Goal: Information Seeking & Learning: Learn about a topic

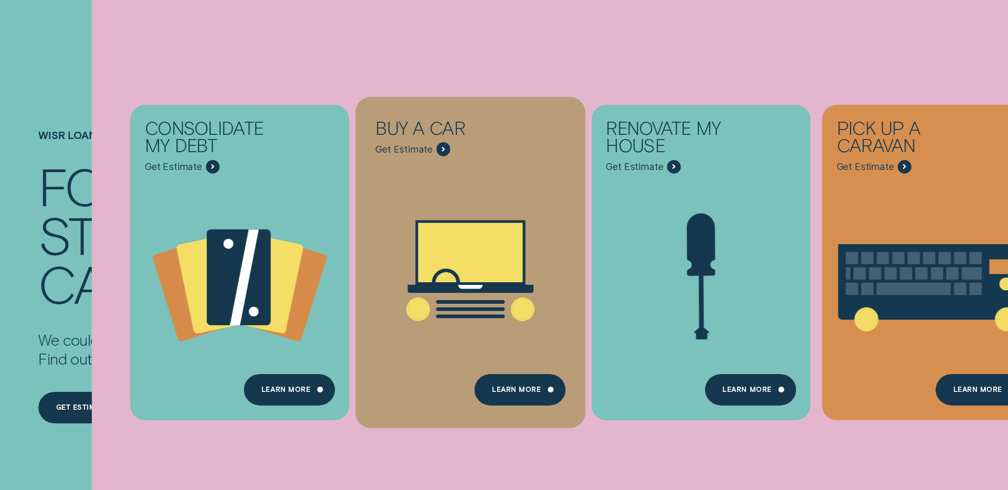
scroll to position [152, 0]
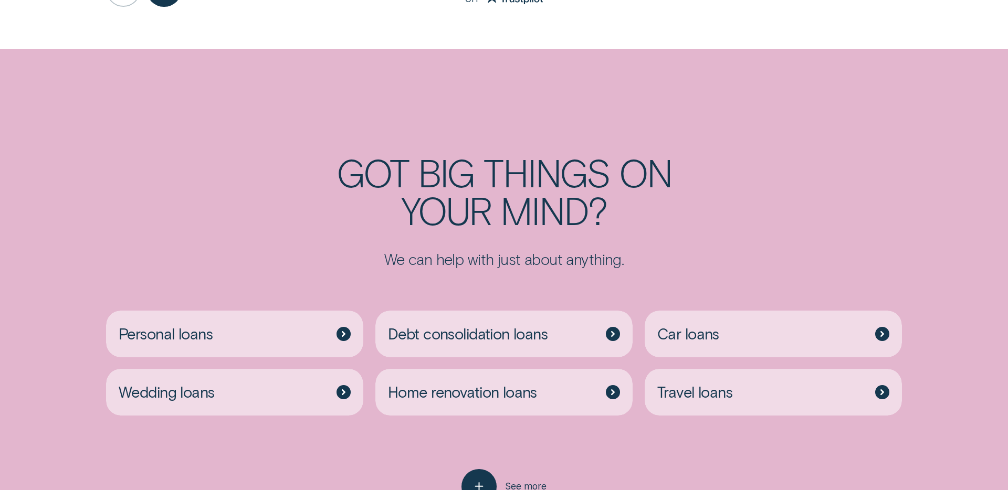
scroll to position [2712, 0]
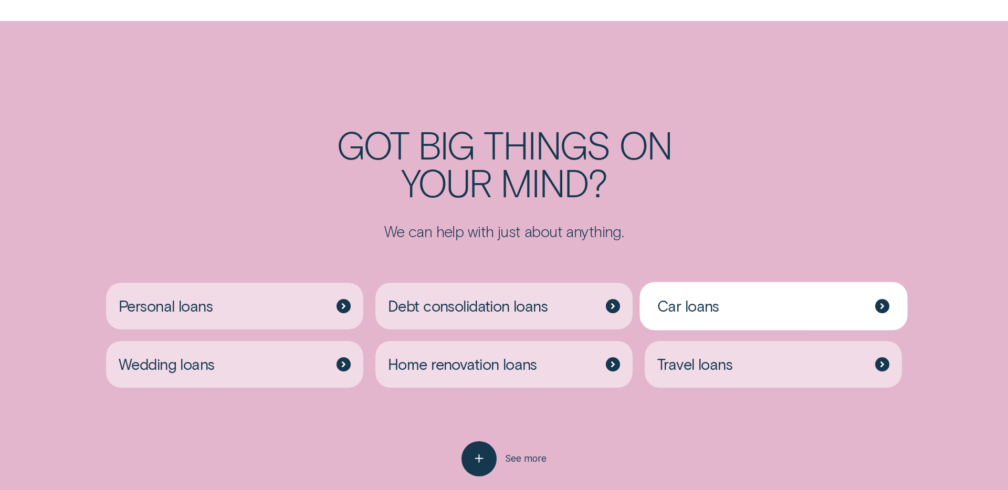
click at [704, 283] on div "Car loans" at bounding box center [774, 306] width 258 height 47
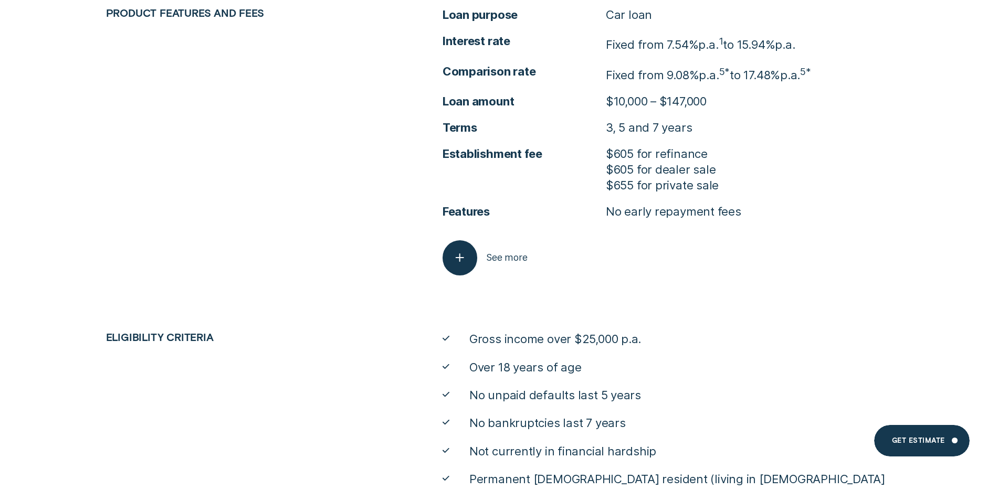
scroll to position [4853, 0]
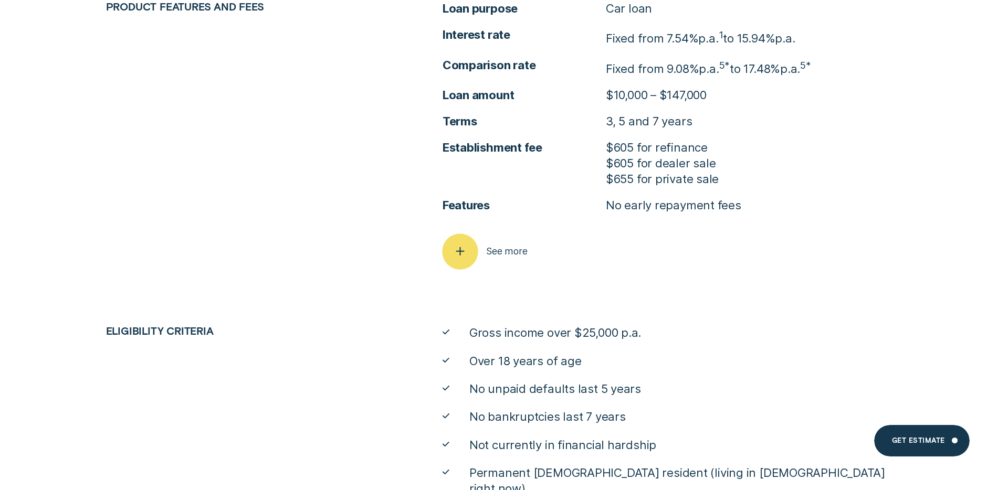
click at [503, 256] on span "See more" at bounding box center [506, 252] width 41 height 12
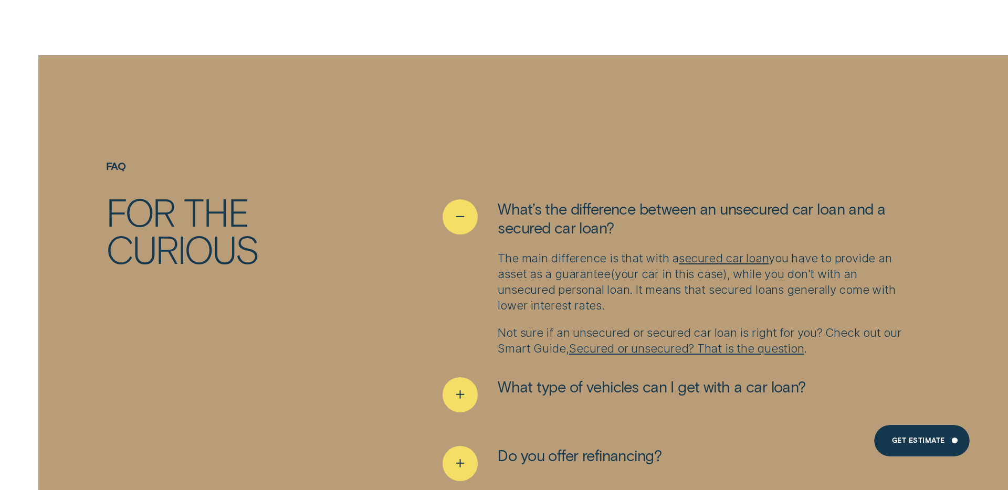
scroll to position [6268, 0]
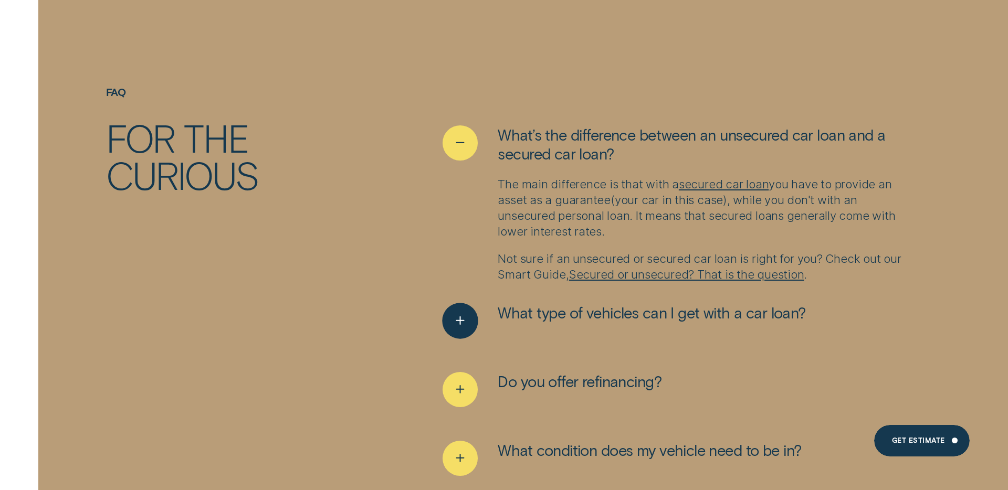
click at [458, 313] on icon "See more" at bounding box center [460, 321] width 18 height 16
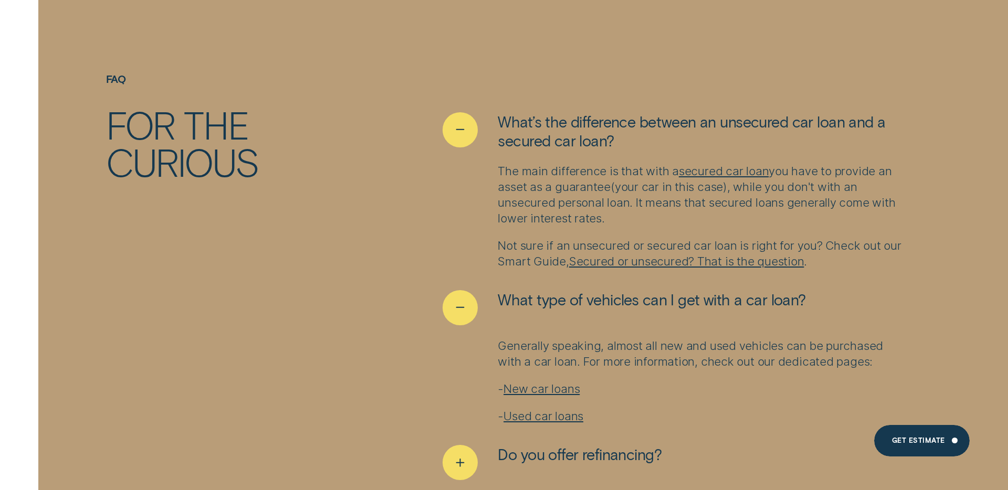
scroll to position [6283, 0]
click at [526, 407] on link "Used car loans" at bounding box center [543, 414] width 80 height 14
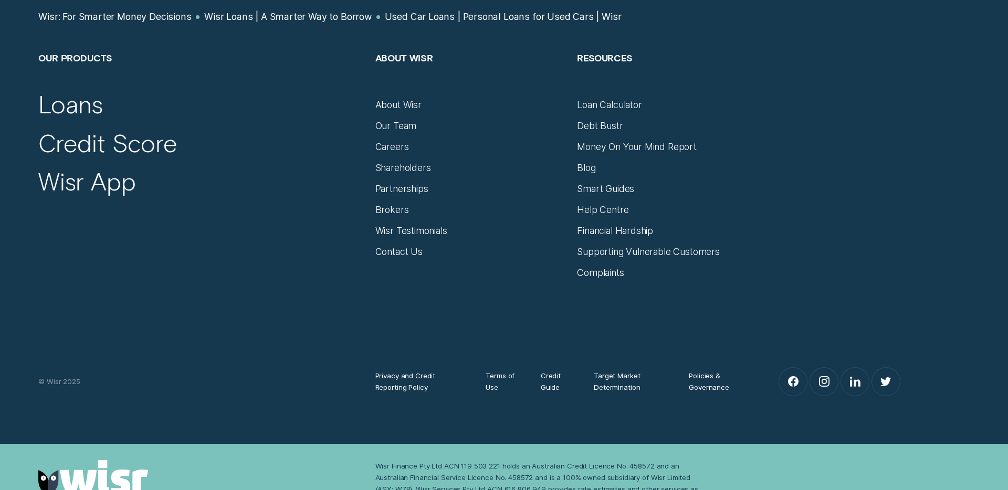
scroll to position [8166, 0]
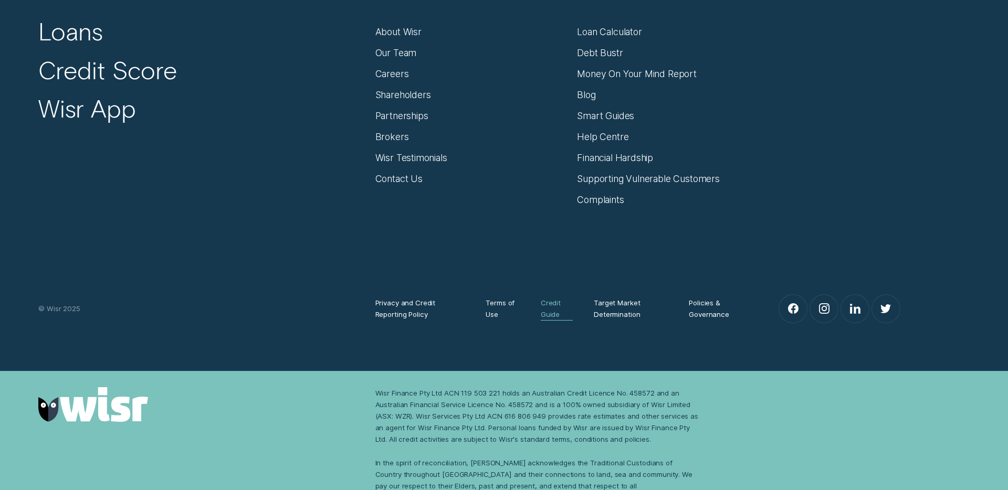
click at [543, 298] on div "Credit Guide" at bounding box center [557, 308] width 32 height 23
